Goal: Transaction & Acquisition: Purchase product/service

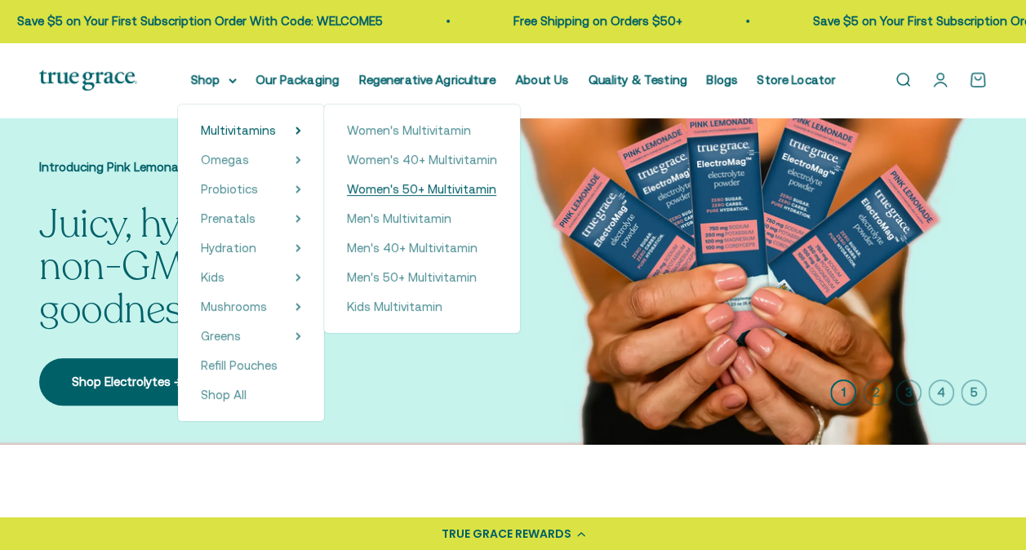
click at [391, 188] on span "Women's 50+ Multivitamin" at bounding box center [421, 189] width 149 height 14
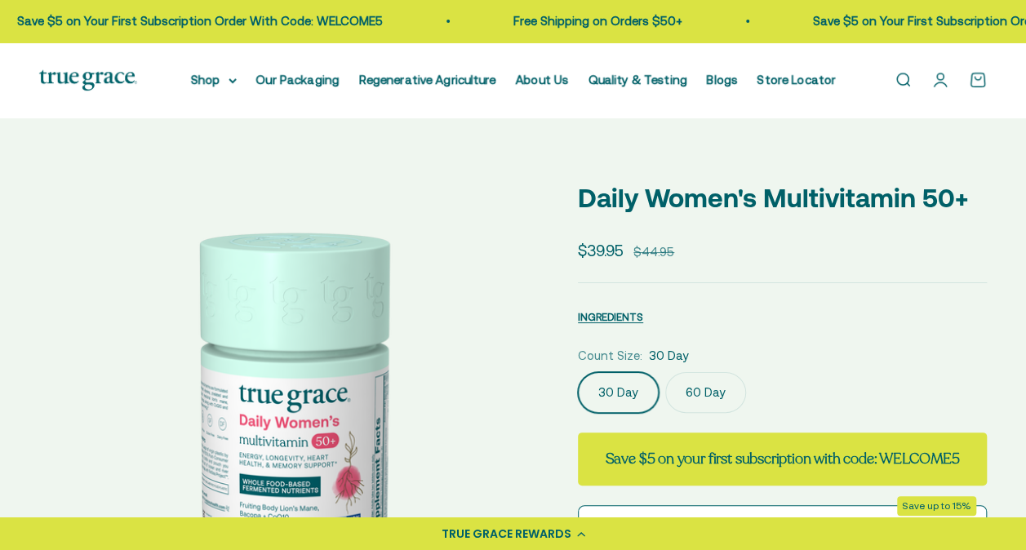
select select "3"
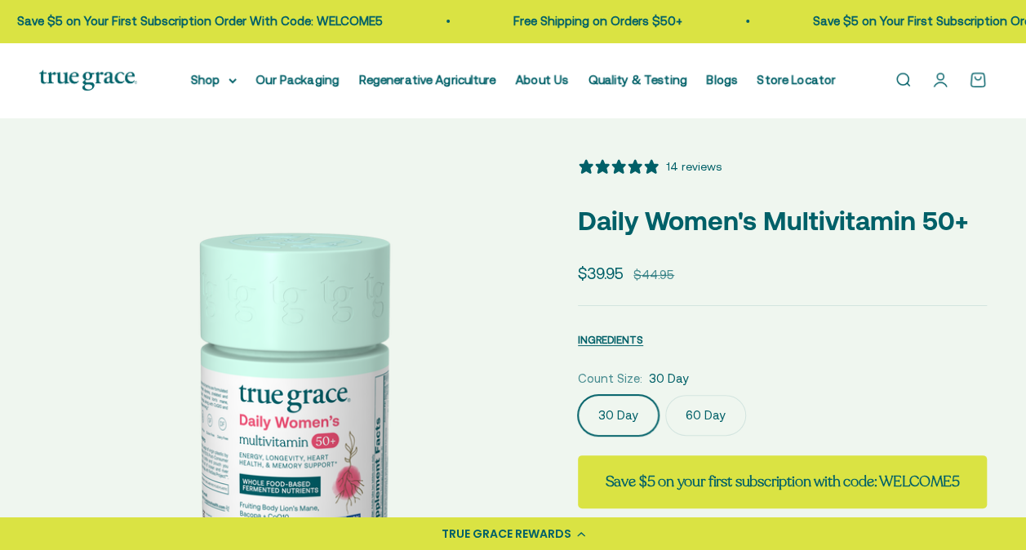
click at [705, 413] on label "60 Day" at bounding box center [705, 415] width 81 height 41
click at [578, 395] on input "60 Day" at bounding box center [577, 394] width 1 height 1
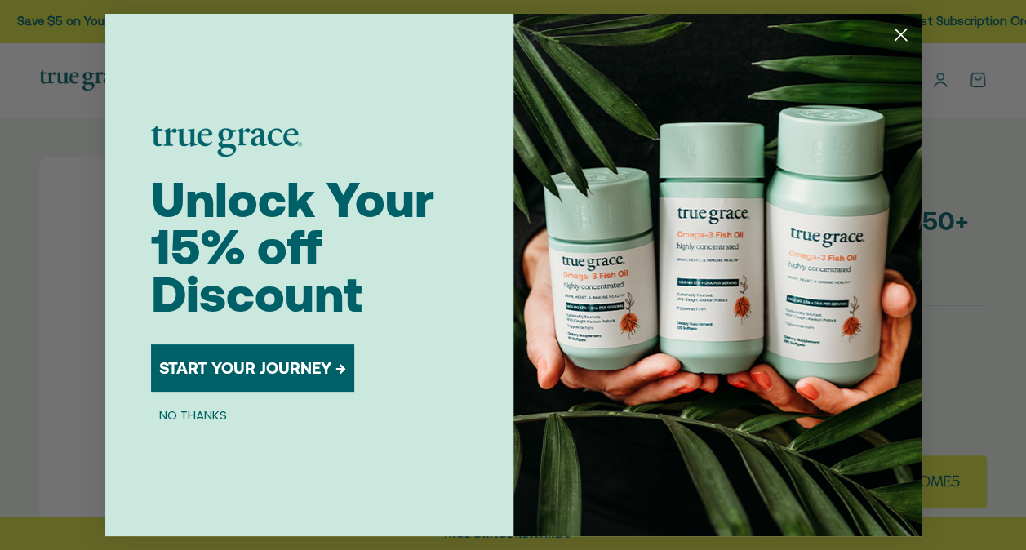
scroll to position [0, 516]
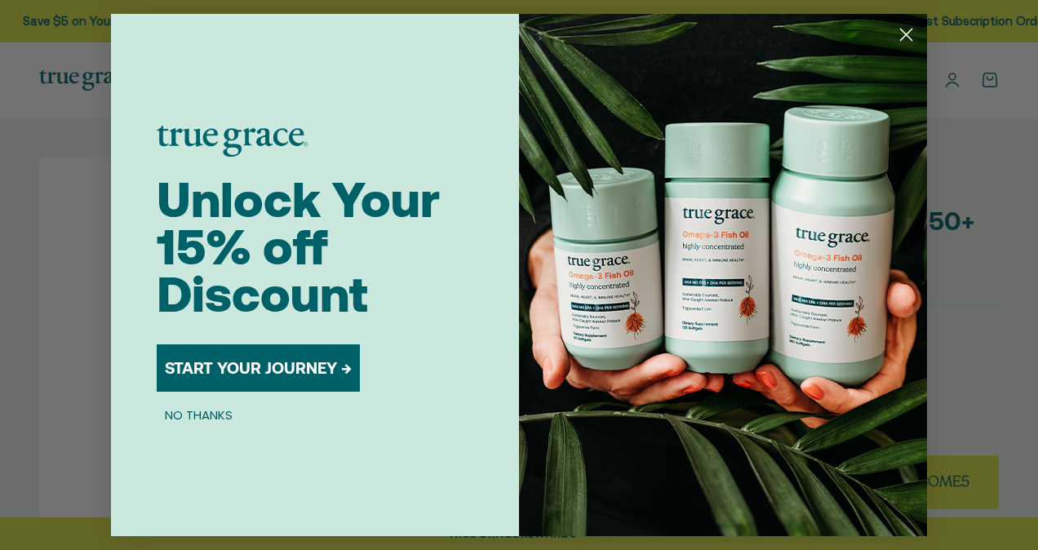
click at [256, 375] on button "START YOUR JOURNEY →" at bounding box center [258, 367] width 203 height 47
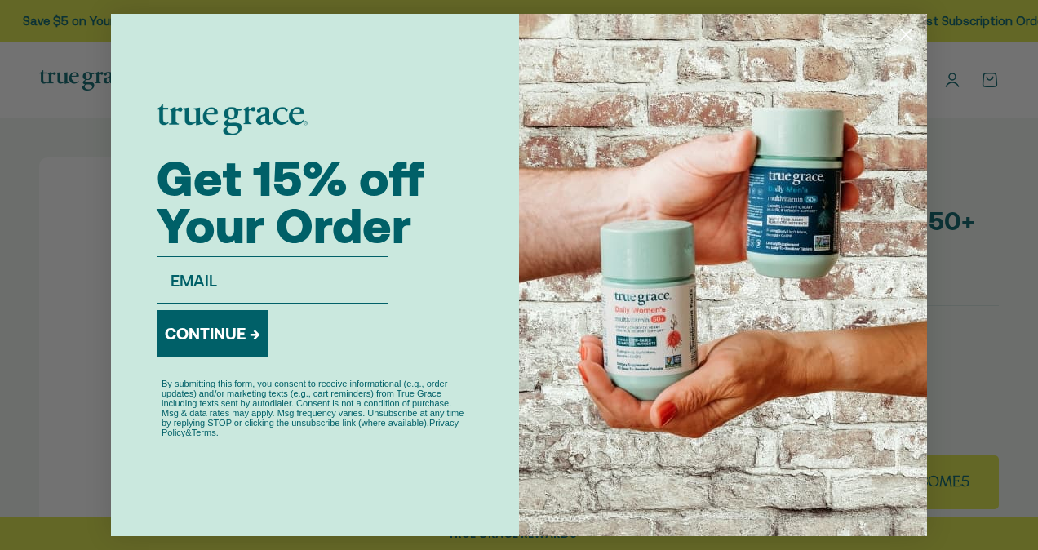
click at [256, 375] on div "By submitting this form, you consent to receive informational (e.g., order upda…" at bounding box center [315, 408] width 317 height 75
click at [222, 276] on input "email" at bounding box center [273, 279] width 232 height 47
type input "[EMAIL_ADDRESS][DOMAIN_NAME]"
click at [210, 340] on button "CONTINUE →" at bounding box center [213, 333] width 112 height 47
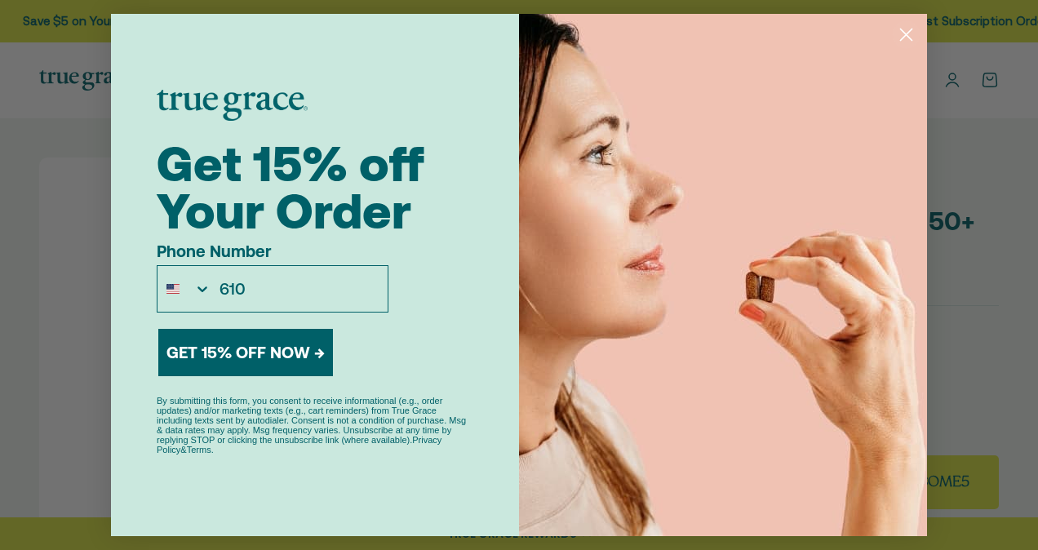
type input "[PHONE_NUMBER]"
click at [283, 351] on button "GET 15% OFF NOW →" at bounding box center [245, 352] width 175 height 47
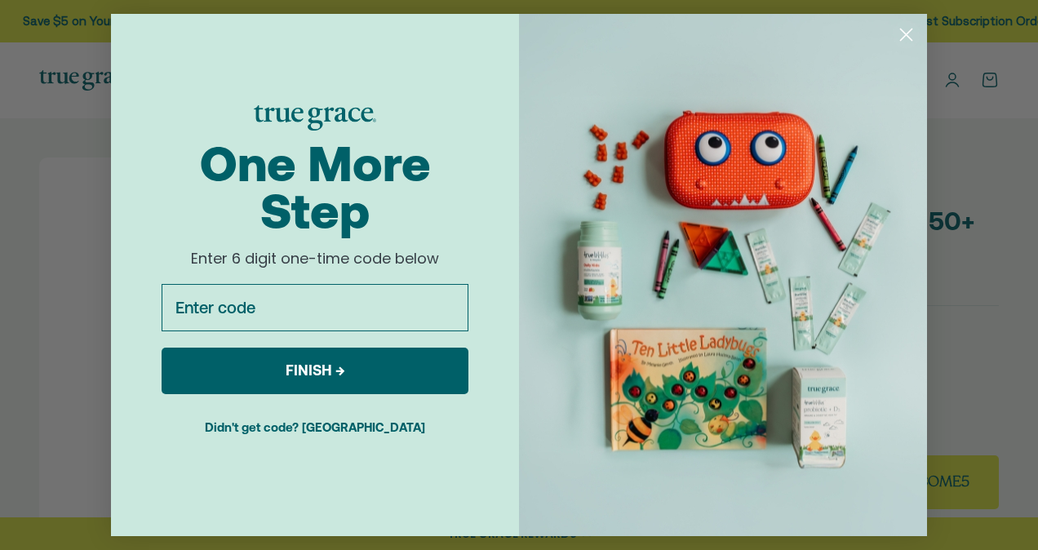
click at [244, 318] on input "Enter code" at bounding box center [315, 307] width 307 height 47
type input "760906"
click at [269, 385] on button "FINISH →" at bounding box center [315, 371] width 307 height 47
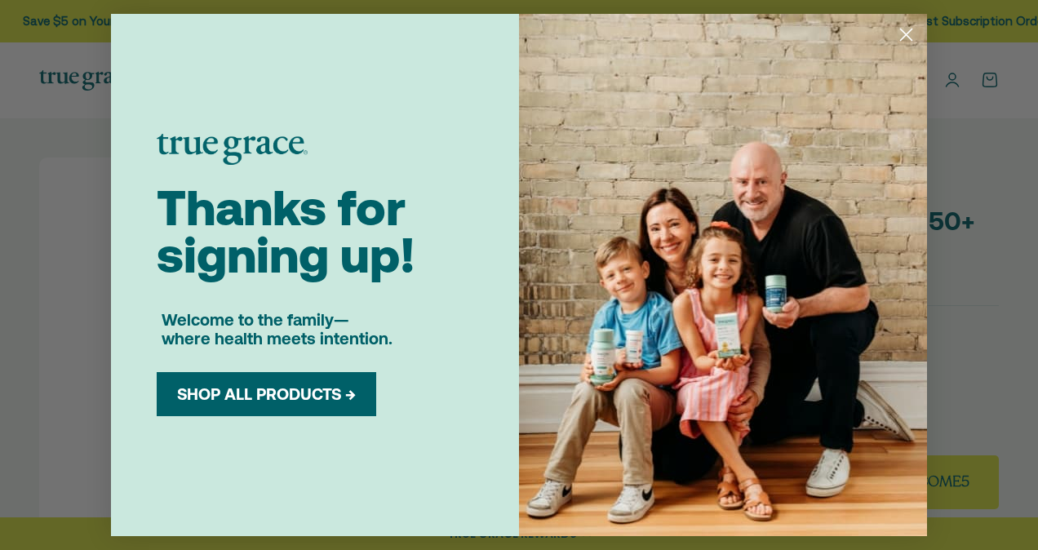
click at [297, 398] on button "SHOP ALL PRODUCTS →" at bounding box center [266, 394] width 195 height 20
click at [242, 400] on button "SHOP ALL PRODUCTS →" at bounding box center [266, 394] width 195 height 20
click at [908, 34] on circle "Close dialog" at bounding box center [906, 34] width 27 height 27
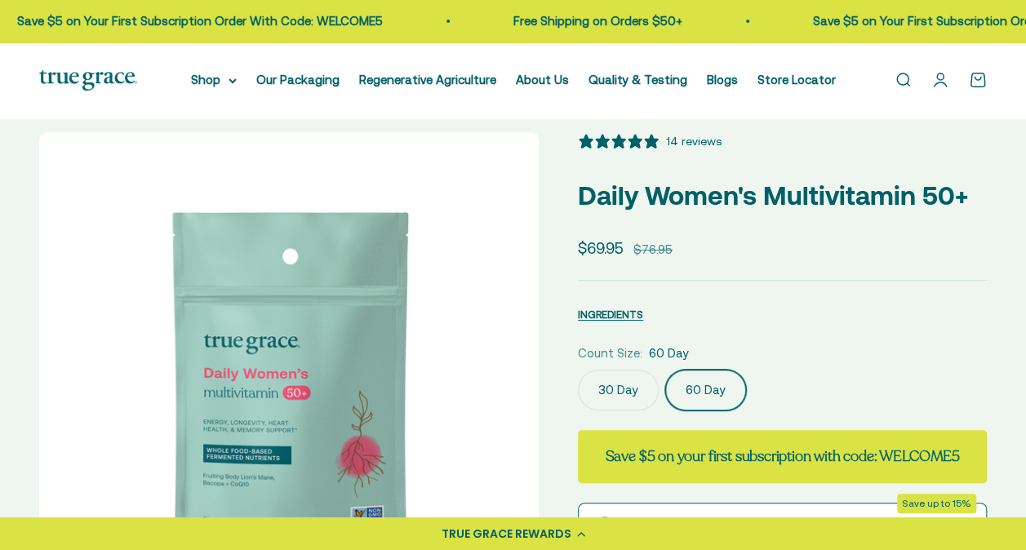
scroll to position [0, 0]
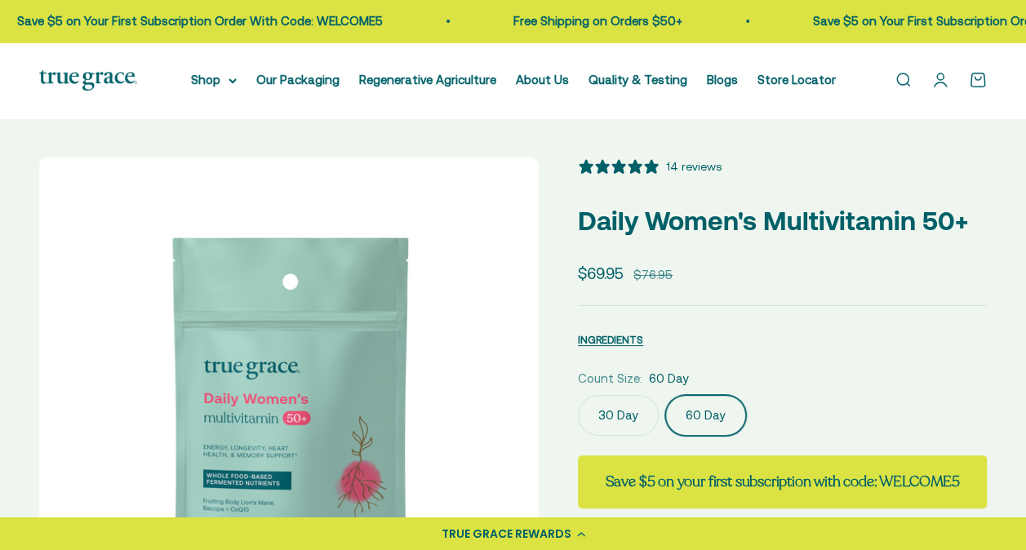
click at [684, 158] on div "14 reviews" at bounding box center [694, 167] width 56 height 18
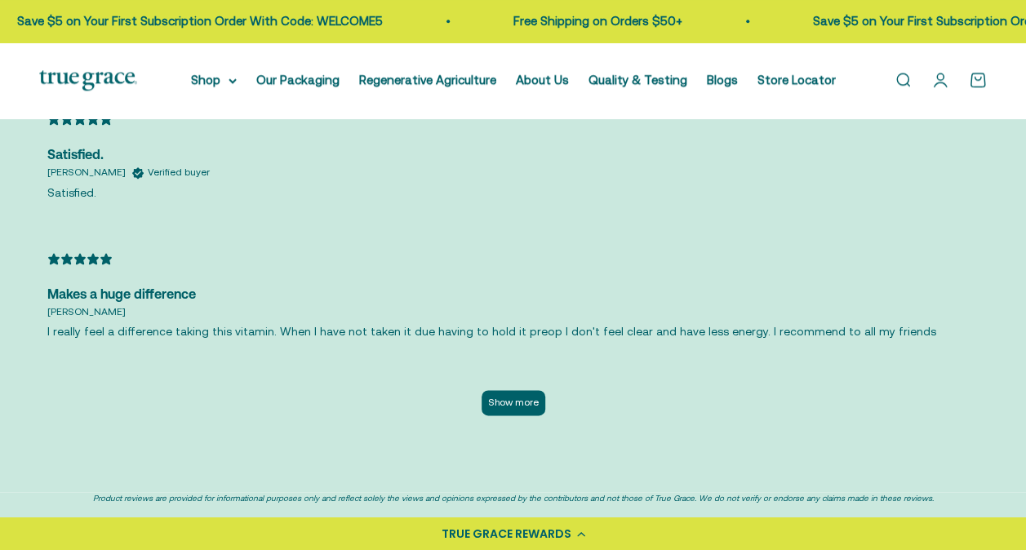
scroll to position [3945, 0]
click at [521, 389] on button "Show more" at bounding box center [514, 401] width 64 height 25
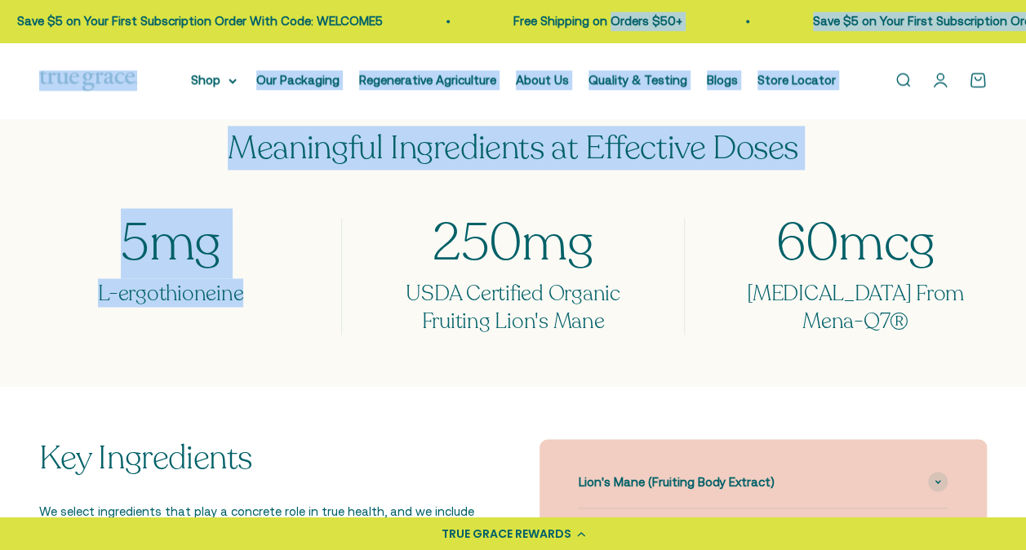
scroll to position [0, 0]
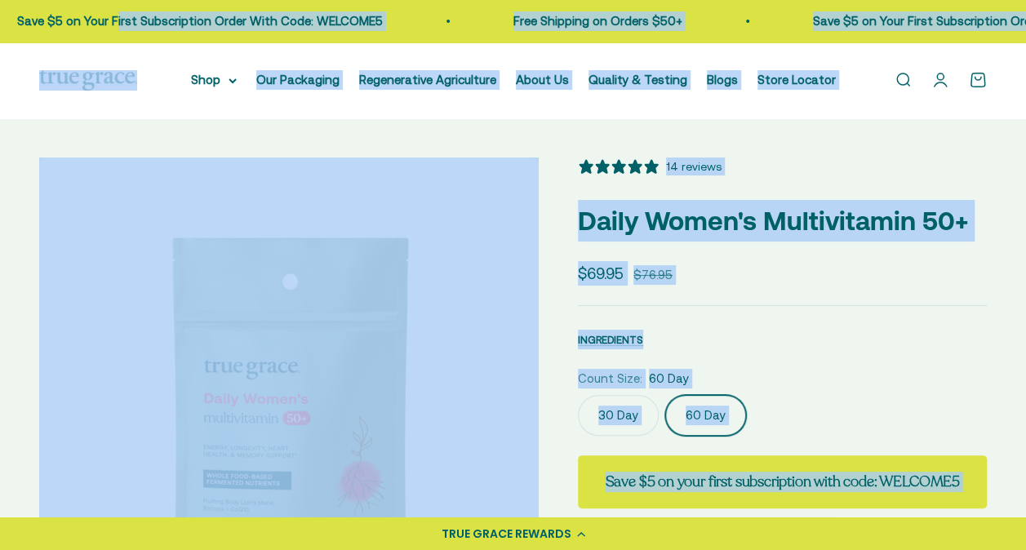
drag, startPoint x: 244, startPoint y: 291, endPoint x: 127, endPoint y: -33, distance: 344.4
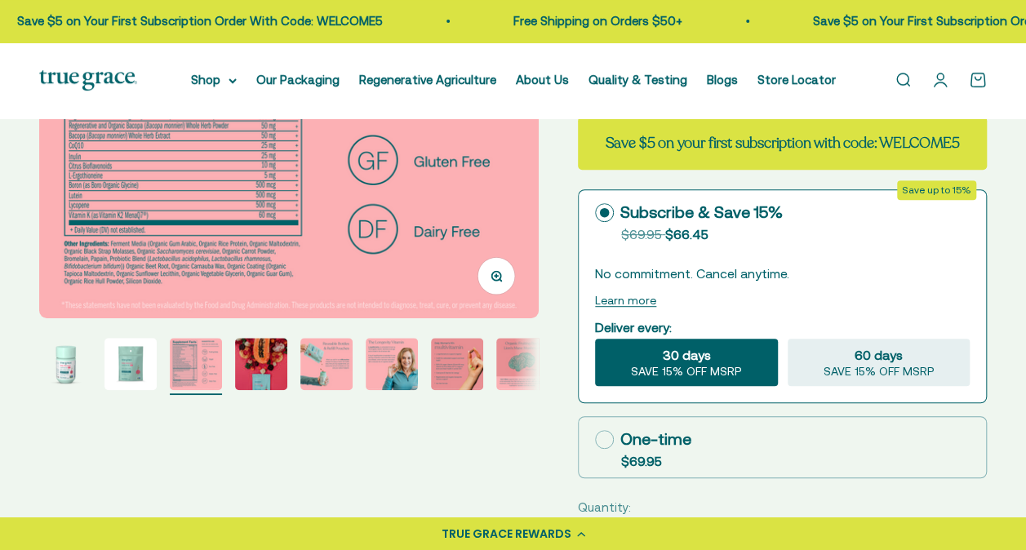
scroll to position [353, 0]
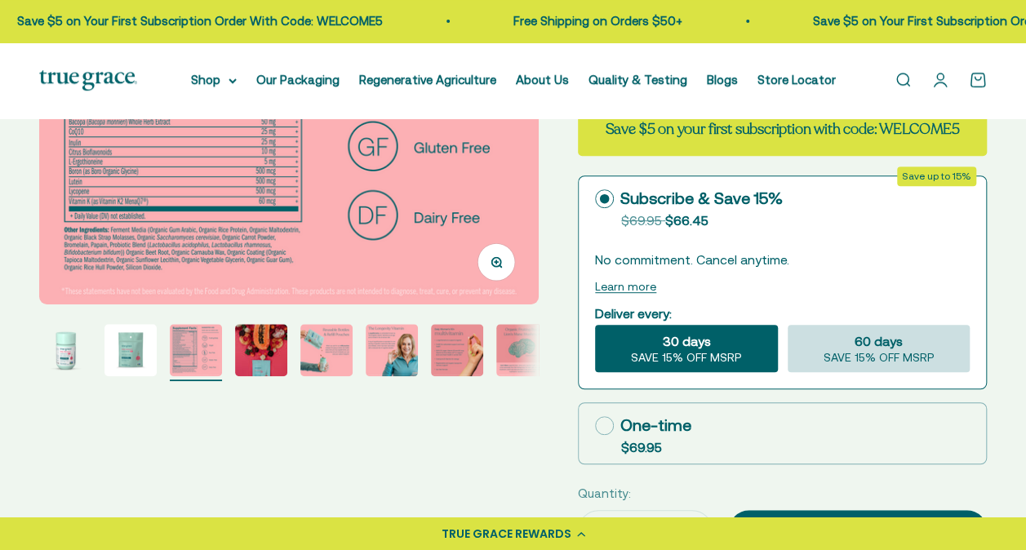
click at [858, 354] on span "SAVE 15% OFF MSRP" at bounding box center [878, 358] width 111 height 15
click at [788, 325] on input "60 days SAVE 15% OFF MSRP" at bounding box center [787, 324] width 1 height 1
radio input "true"
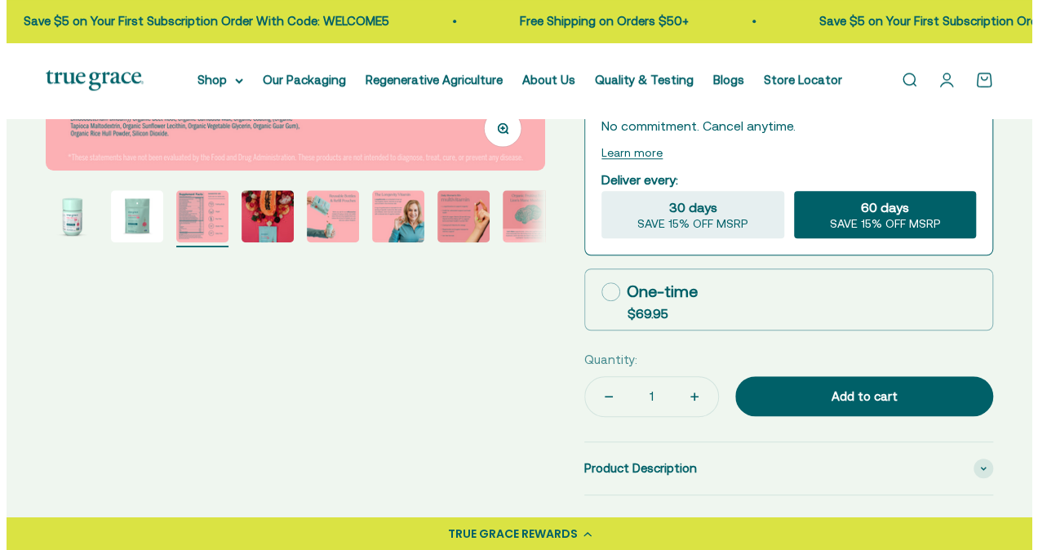
scroll to position [486, 0]
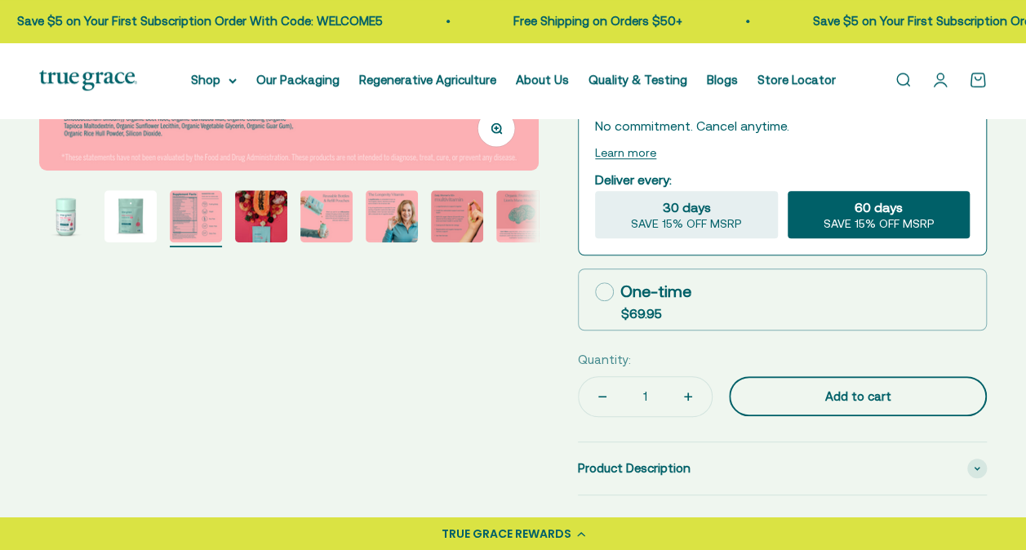
click at [831, 392] on div "Add to cart" at bounding box center [858, 397] width 193 height 20
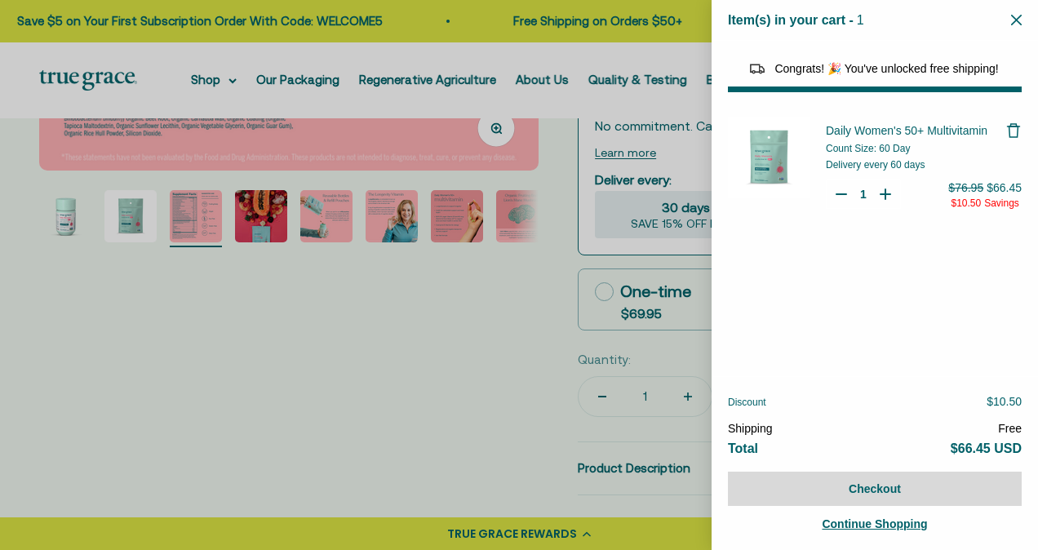
select select "44882812010710"
select select "42422728065238"
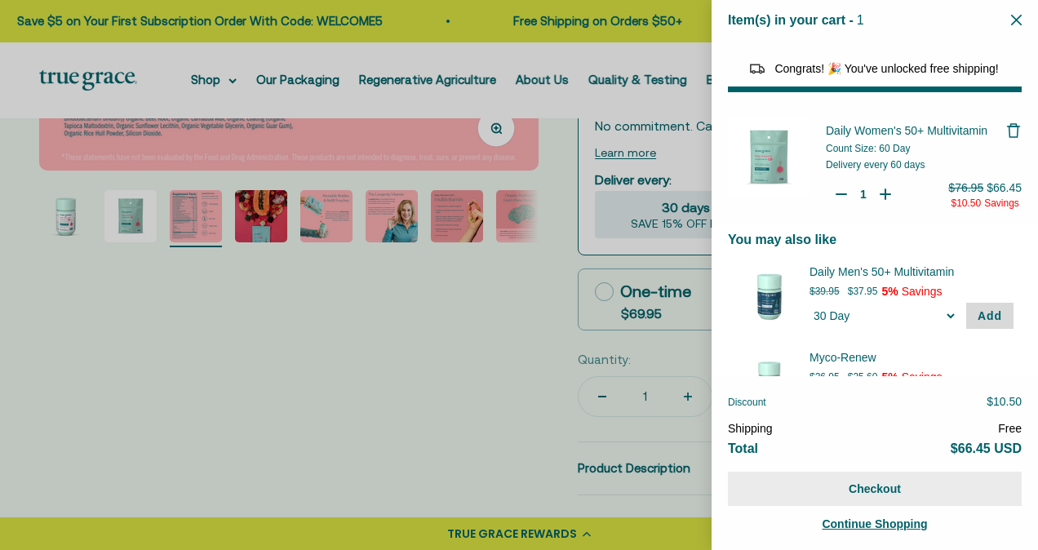
click at [822, 490] on button "Checkout" at bounding box center [875, 489] width 294 height 34
